Goal: Check status

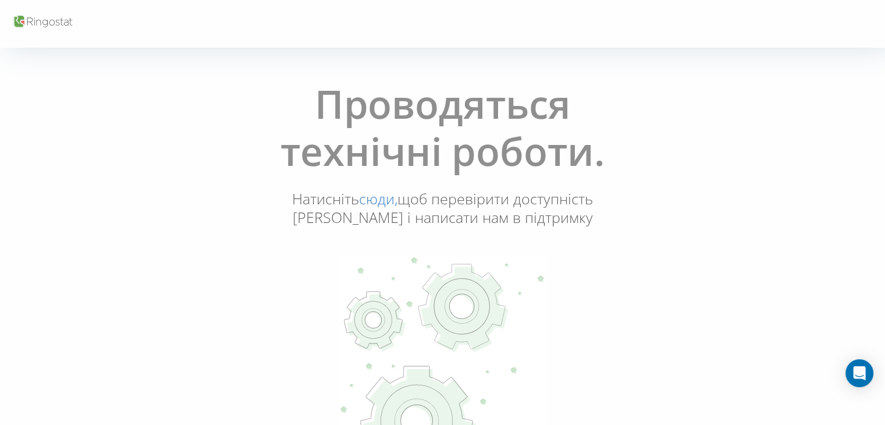
click at [374, 201] on link "сюди," at bounding box center [378, 199] width 38 height 20
